Goal: Complete application form

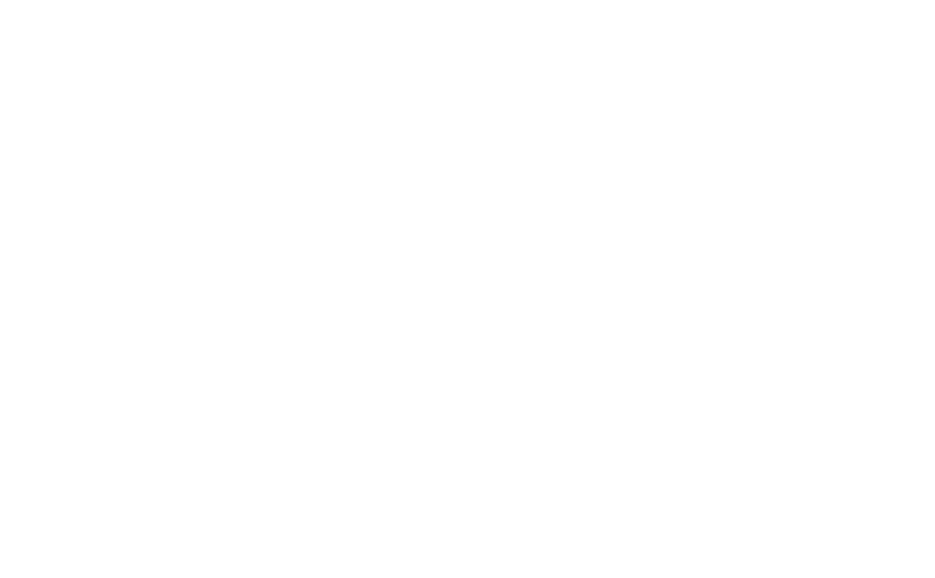
click at [0, 0] on html at bounding box center [0, 0] width 0 height 0
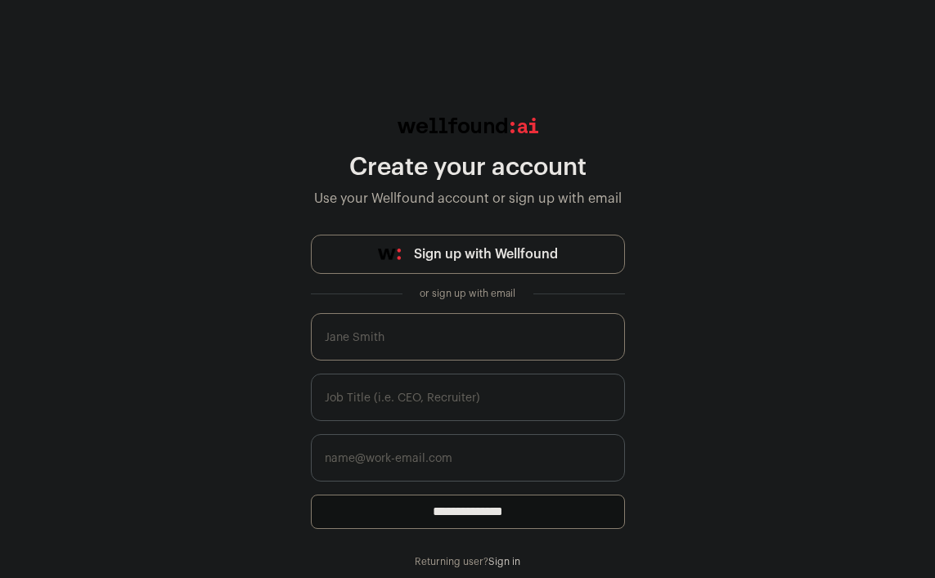
click at [461, 340] on input "text" at bounding box center [468, 336] width 314 height 47
type input "[PERSON_NAME]"
type input "[EMAIL_ADDRESS][DOMAIN_NAME]"
click at [426, 400] on input "text" at bounding box center [468, 397] width 314 height 47
type input "Software Engineer"
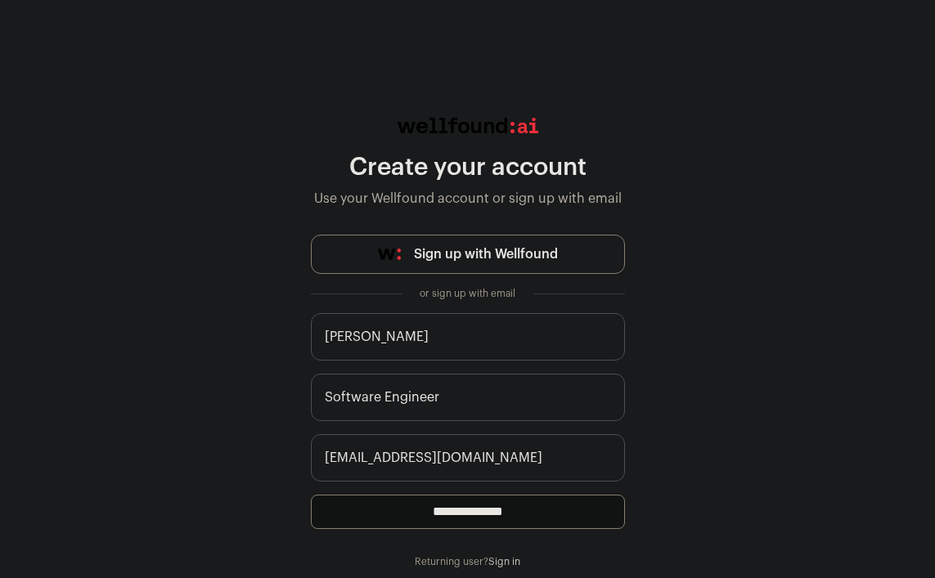
click at [482, 522] on input "**********" at bounding box center [468, 512] width 314 height 34
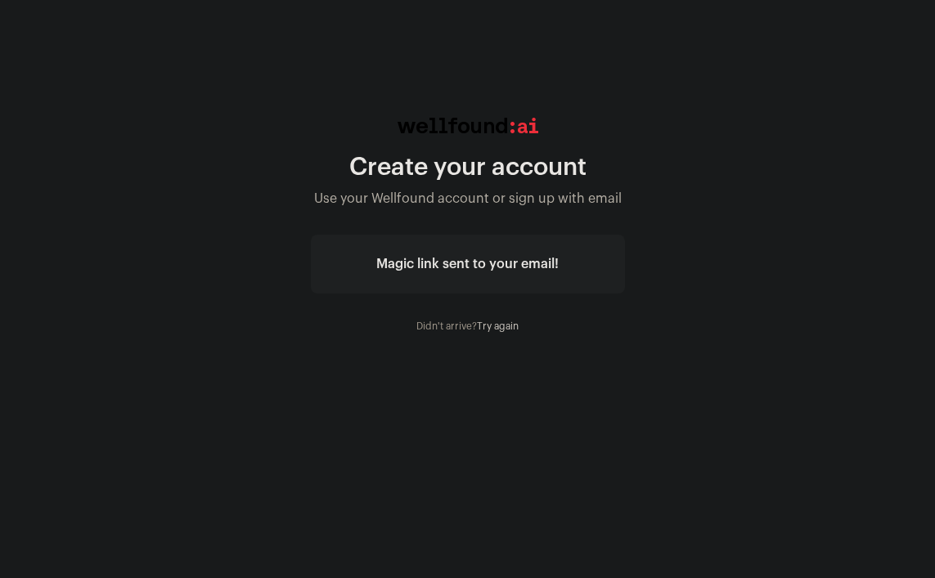
click at [531, 251] on div "Magic link sent to your email!" at bounding box center [468, 264] width 314 height 59
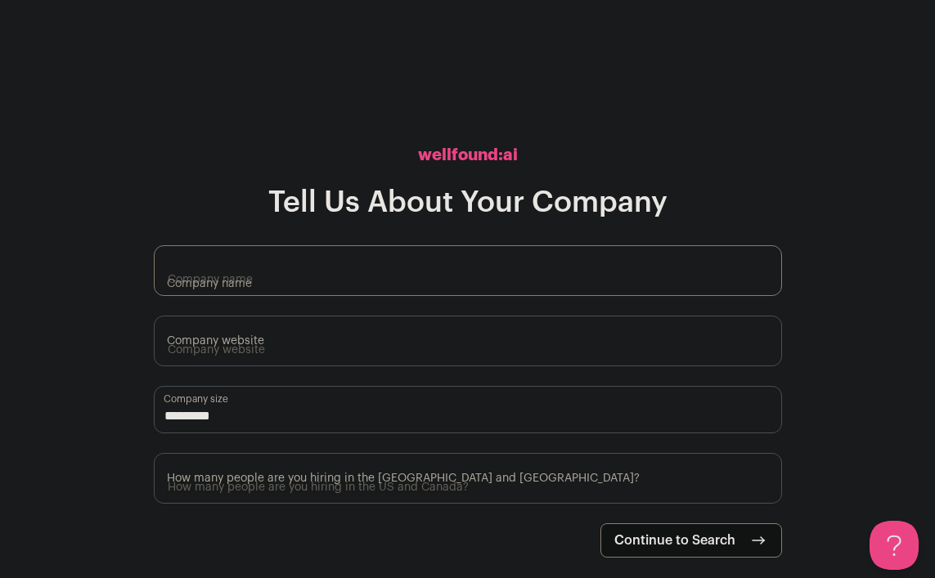
click at [394, 263] on input "Company name" at bounding box center [468, 270] width 628 height 51
click at [372, 422] on select "**********" at bounding box center [468, 409] width 628 height 47
click at [896, 536] on button at bounding box center [890, 542] width 49 height 49
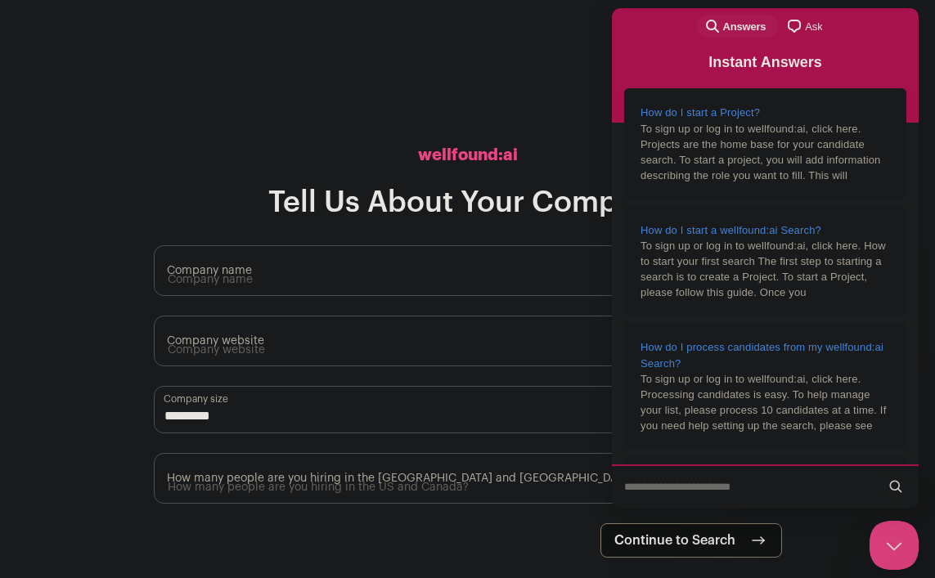
click at [562, 74] on icon at bounding box center [467, 82] width 245 height 123
click at [889, 557] on button "Close Beacon popover" at bounding box center [890, 542] width 49 height 49
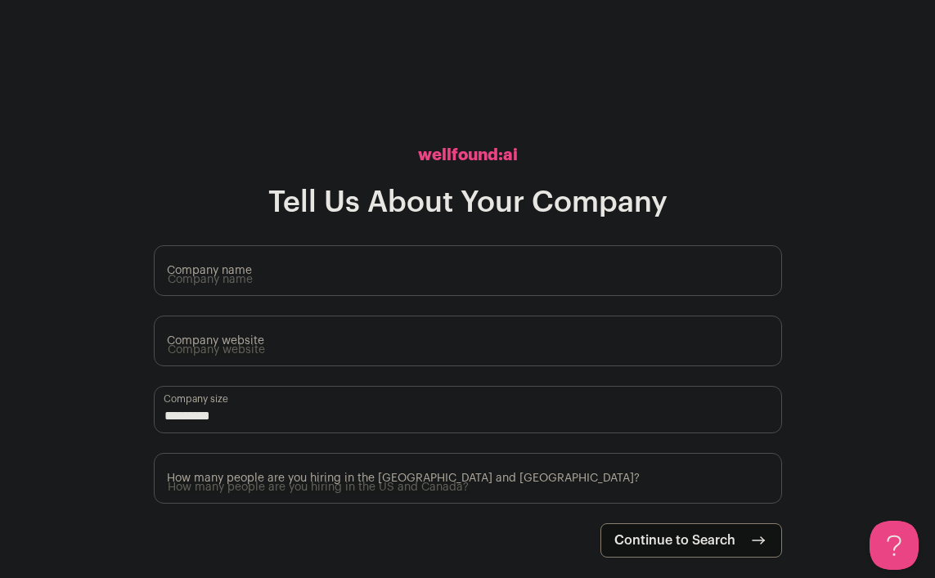
click at [630, 534] on span "Continue to Search" at bounding box center [674, 541] width 121 height 20
click at [411, 267] on input "Company name" at bounding box center [468, 270] width 628 height 51
type input "b"
type input "talent"
click at [396, 337] on input "Company website" at bounding box center [468, 341] width 628 height 51
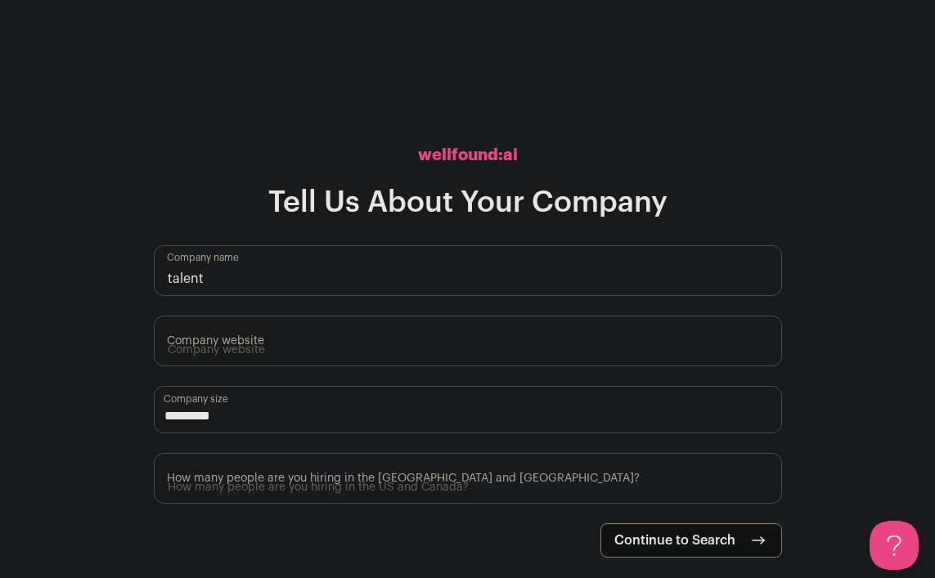
click at [666, 554] on button "Continue to Search" at bounding box center [691, 540] width 182 height 34
click at [524, 355] on input "Company website" at bounding box center [468, 341] width 628 height 51
click at [350, 332] on input "Company website" at bounding box center [468, 341] width 628 height 51
paste input "https://cloud.wellfound.com/recruit/onboarding/organizations/new"
type input "https://cloud.wellfound.com/recruit/onboarding/organizations/new"
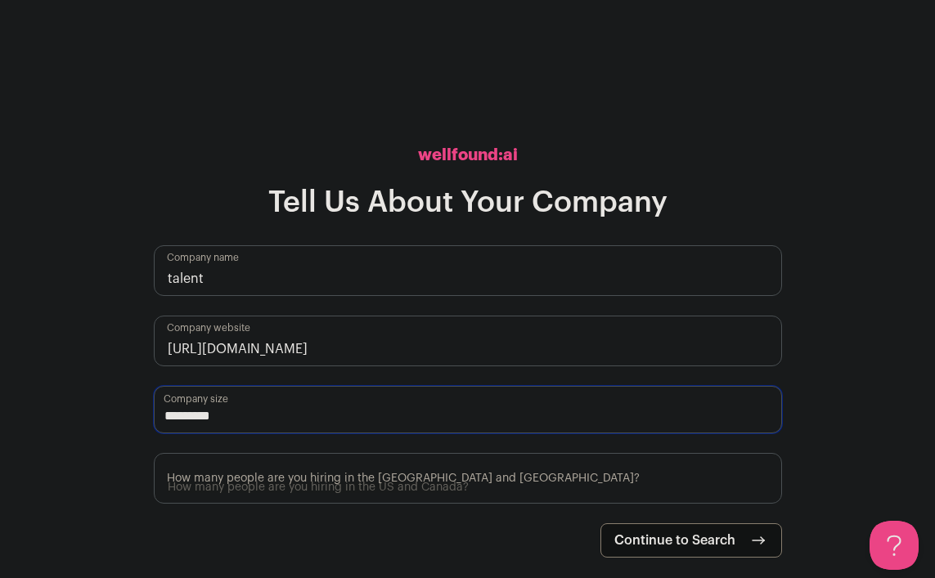
click at [310, 398] on select "**********" at bounding box center [468, 409] width 628 height 47
select select "*"
click at [154, 386] on select "**********" at bounding box center [468, 409] width 628 height 47
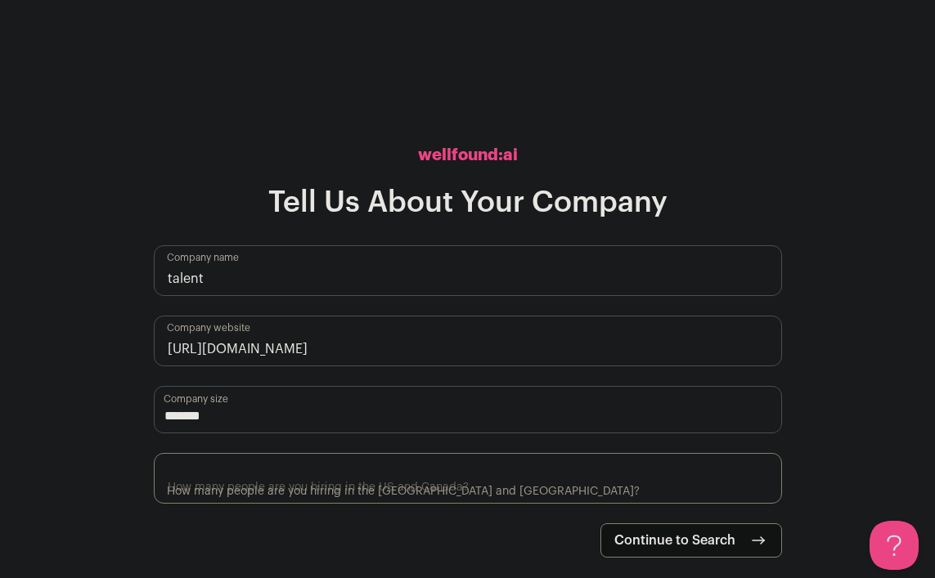
click at [317, 493] on input "How many people are you hiring in the US and Canada?" at bounding box center [468, 478] width 628 height 51
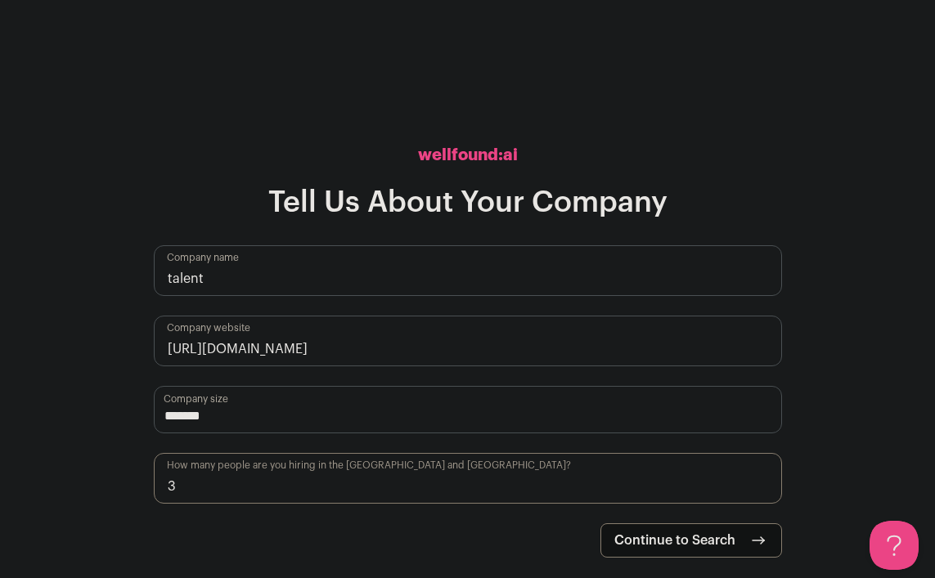
type input "3"
click at [630, 541] on span "Continue to Search" at bounding box center [674, 541] width 121 height 20
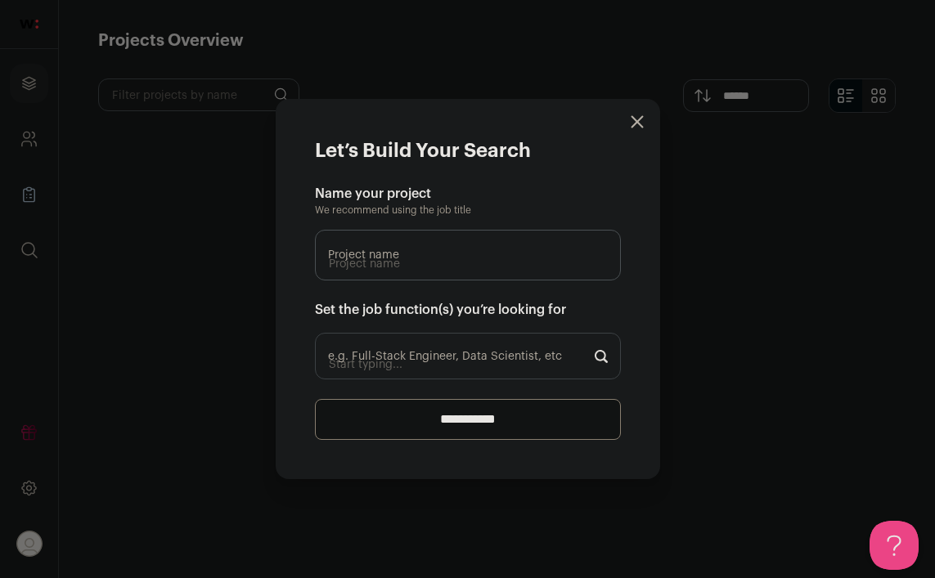
click at [640, 119] on icon "Close modal" at bounding box center [636, 121] width 13 height 13
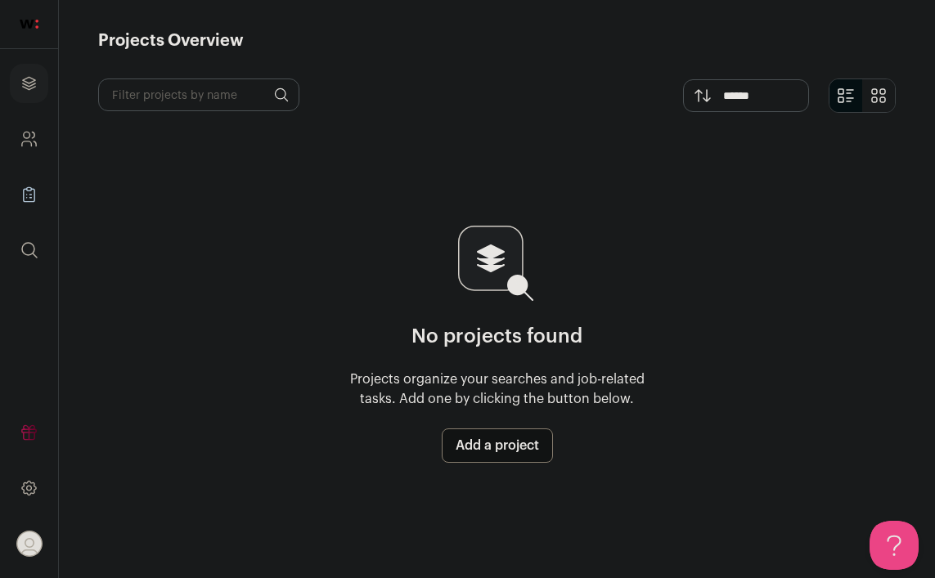
click at [38, 28] on img at bounding box center [29, 24] width 19 height 9
